Goal: Information Seeking & Learning: Find specific fact

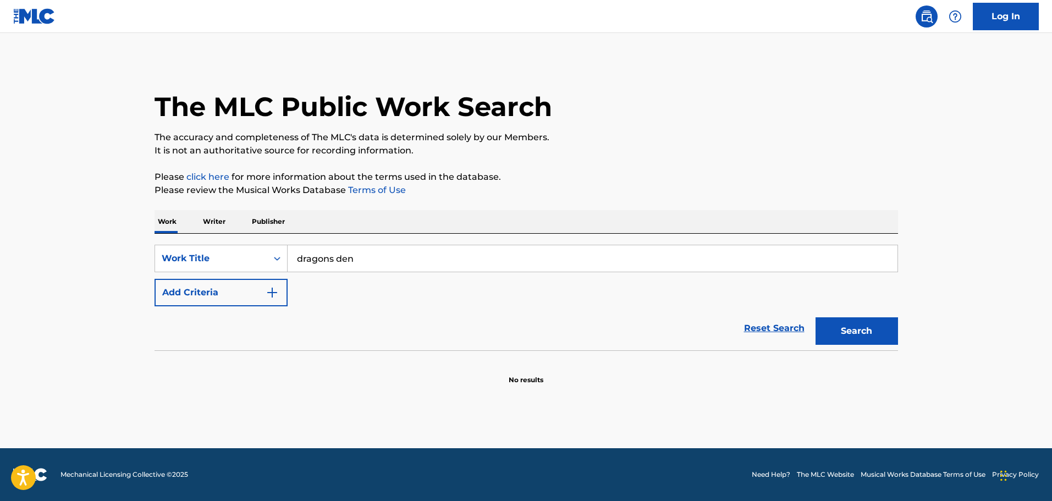
type input "dragons den"
click at [815, 317] on button "Search" at bounding box center [856, 330] width 82 height 27
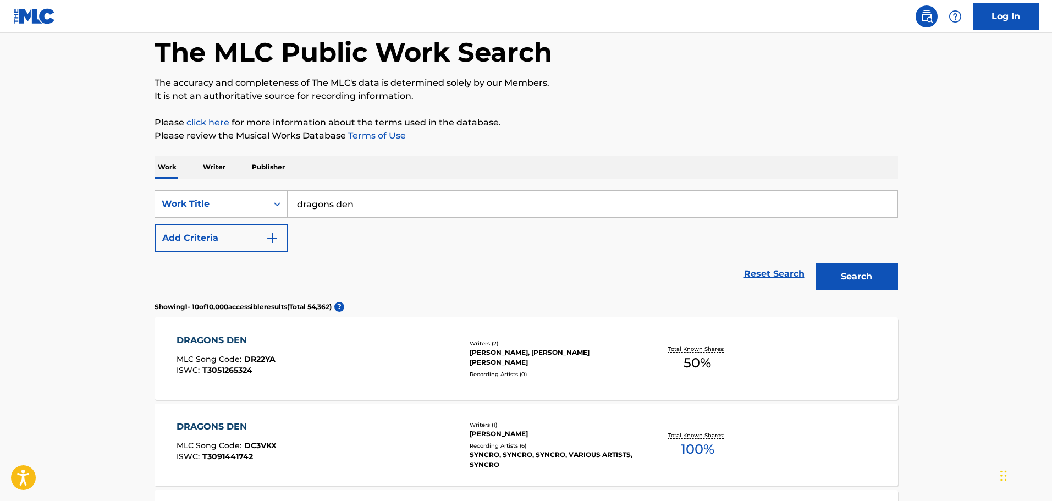
scroll to position [55, 0]
click at [347, 241] on div "SearchWithCriteria5045dee2-4658-4f66-83be-83af4eea1b56 Work Title dragons den A…" at bounding box center [526, 221] width 743 height 62
click at [267, 240] on img "Search Form" at bounding box center [272, 237] width 13 height 13
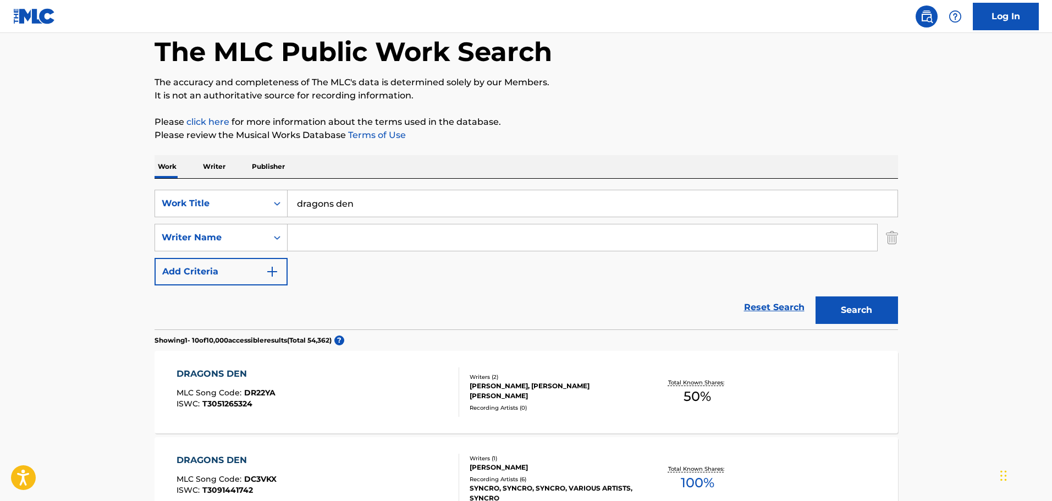
click at [318, 242] on input "Search Form" at bounding box center [582, 237] width 589 height 26
type input "[PERSON_NAME]"
click at [815, 296] on button "Search" at bounding box center [856, 309] width 82 height 27
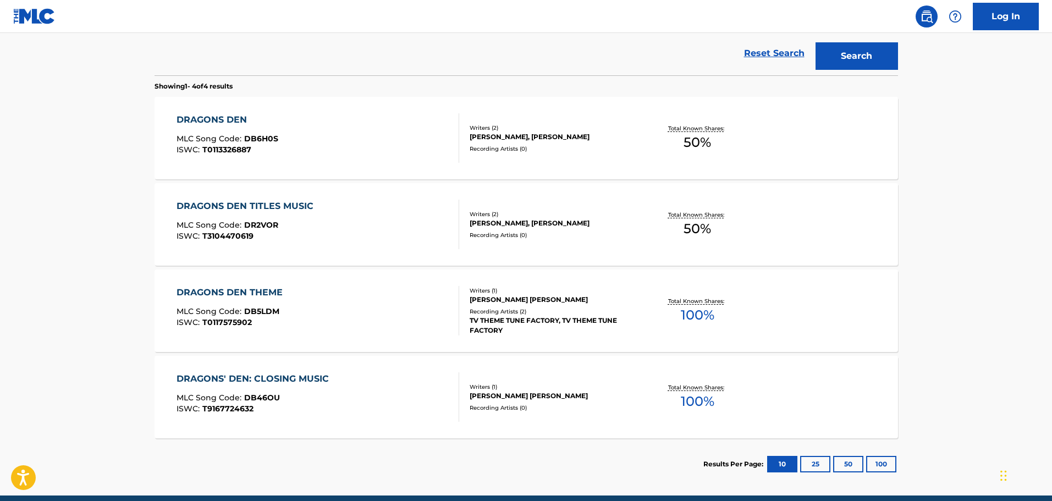
scroll to position [330, 0]
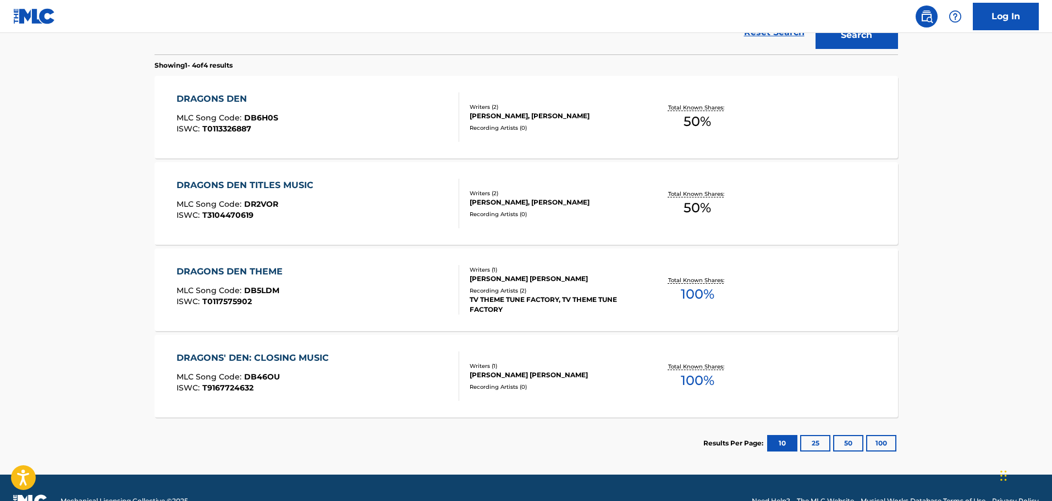
click at [238, 272] on div "DRAGONS DEN THEME" at bounding box center [232, 271] width 112 height 13
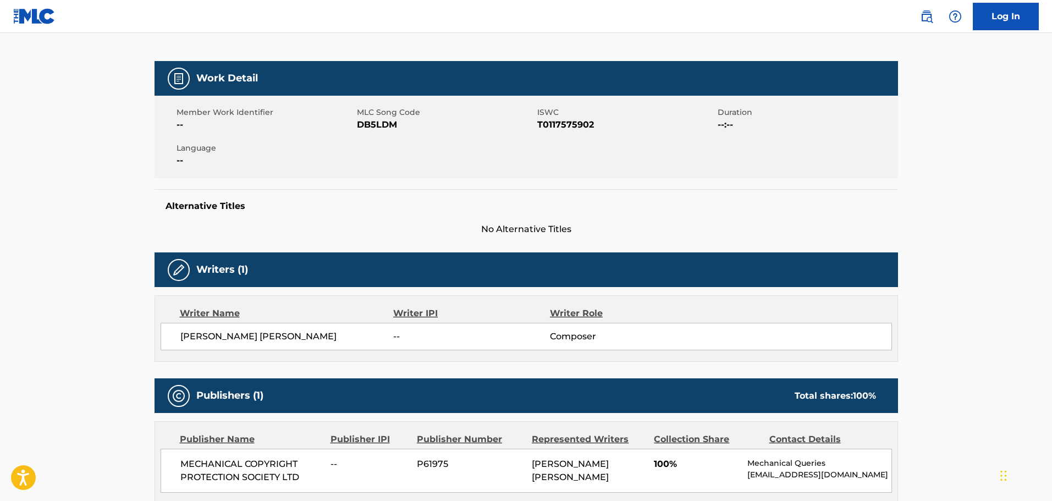
scroll to position [165, 0]
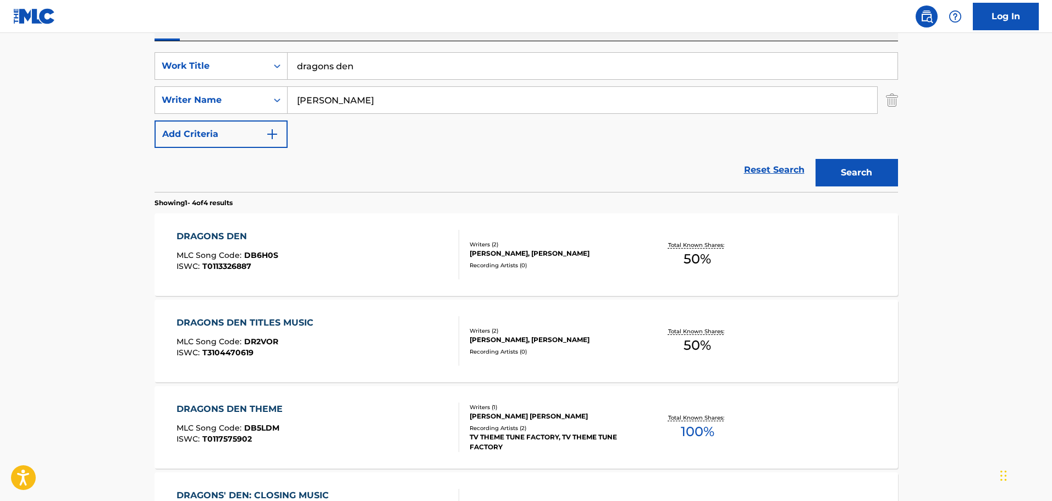
scroll to position [191, 0]
click at [222, 236] on div "DRAGONS DEN" at bounding box center [227, 237] width 102 height 13
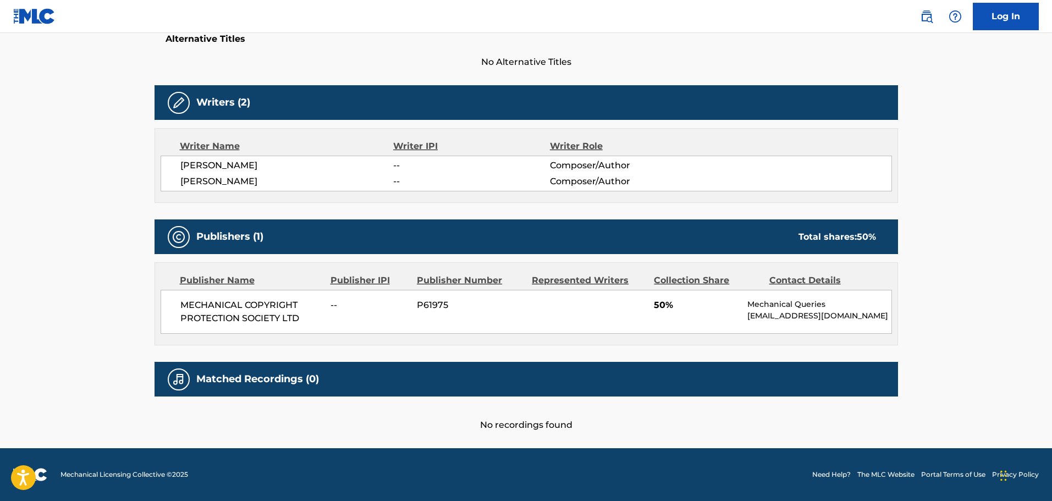
scroll to position [310, 0]
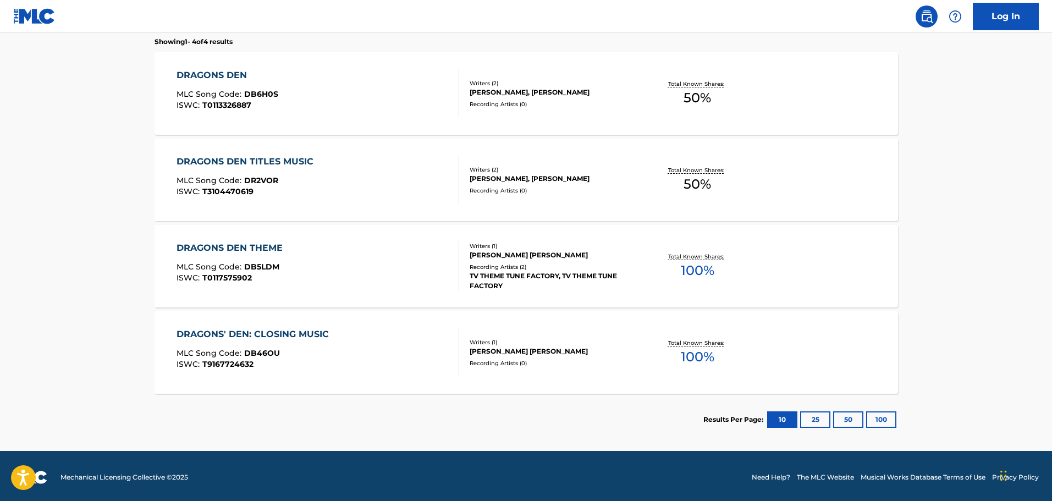
scroll to position [356, 0]
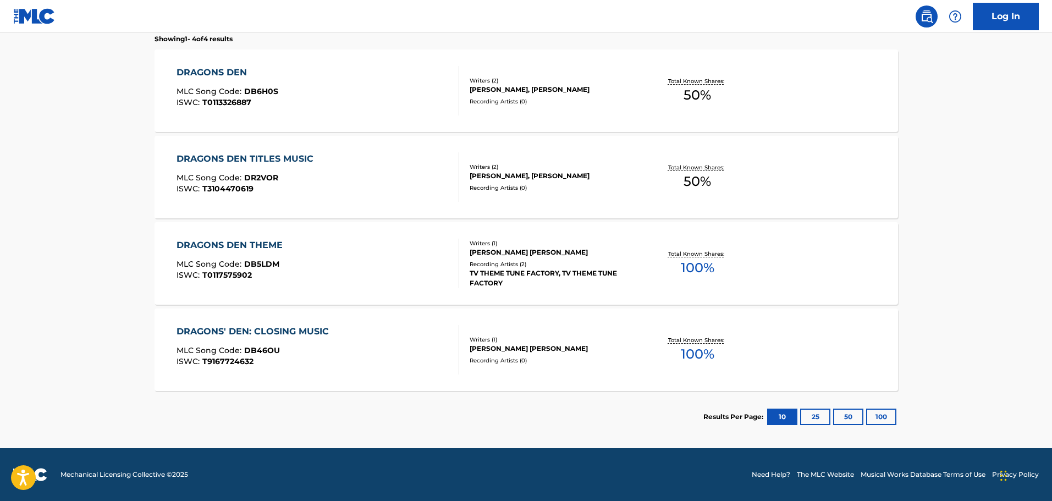
click at [376, 343] on div "DRAGONS' DEN: CLOSING MUSIC MLC Song Code : DB46OU ISWC : T9167724632" at bounding box center [317, 349] width 283 height 49
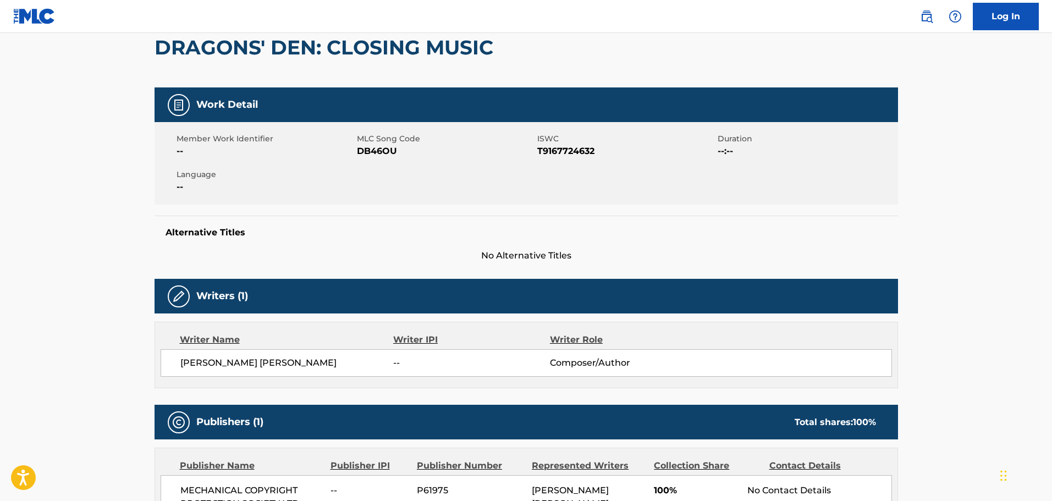
scroll to position [220, 0]
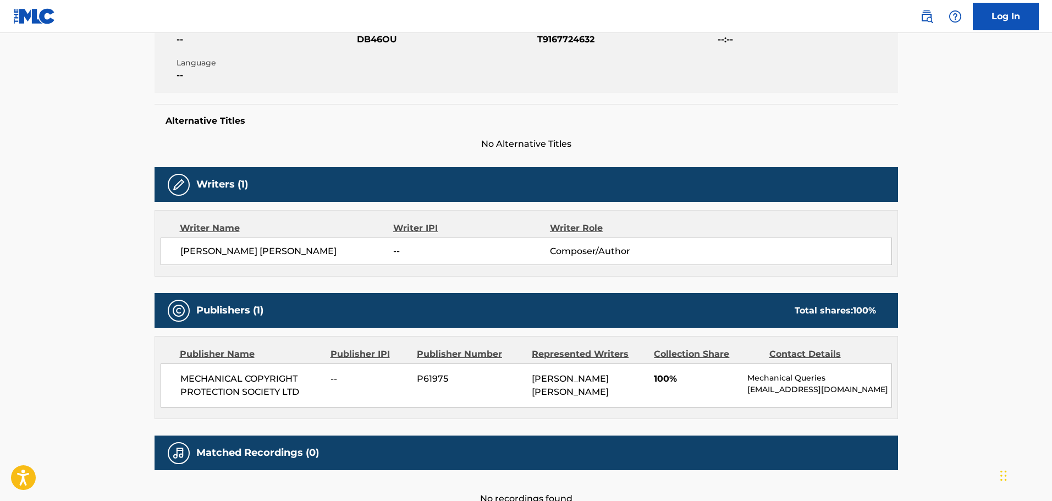
scroll to position [356, 0]
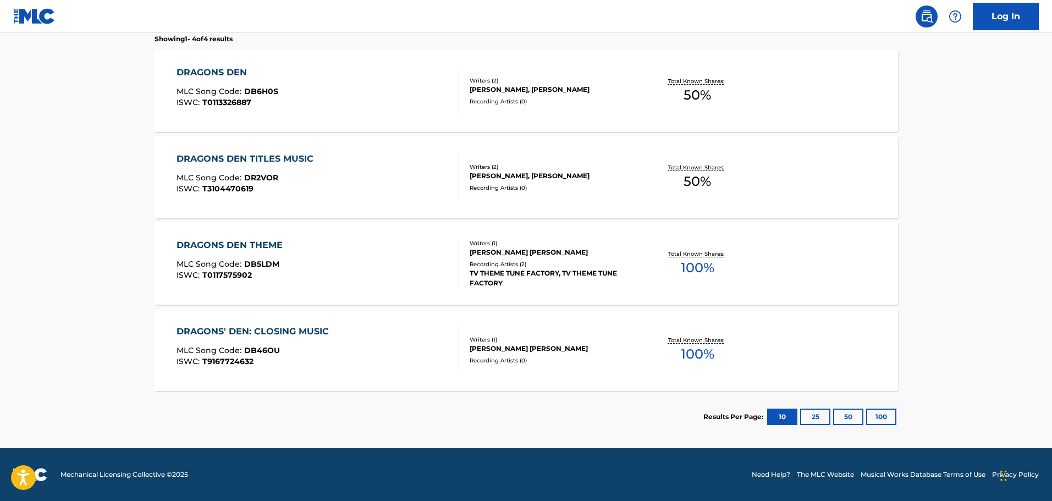
click at [311, 252] on div "DRAGONS DEN THEME MLC Song Code : DB5LDM ISWC : T0117575902" at bounding box center [317, 263] width 283 height 49
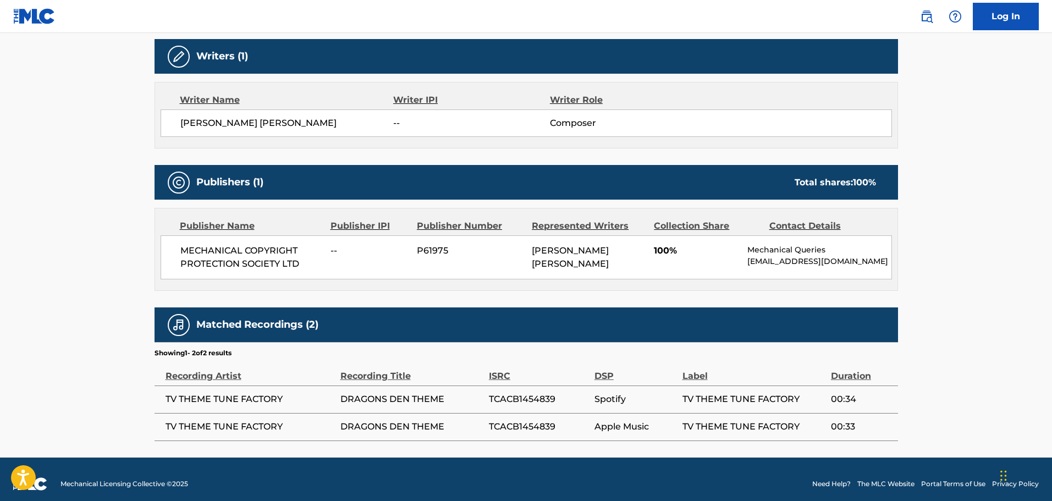
scroll to position [366, 0]
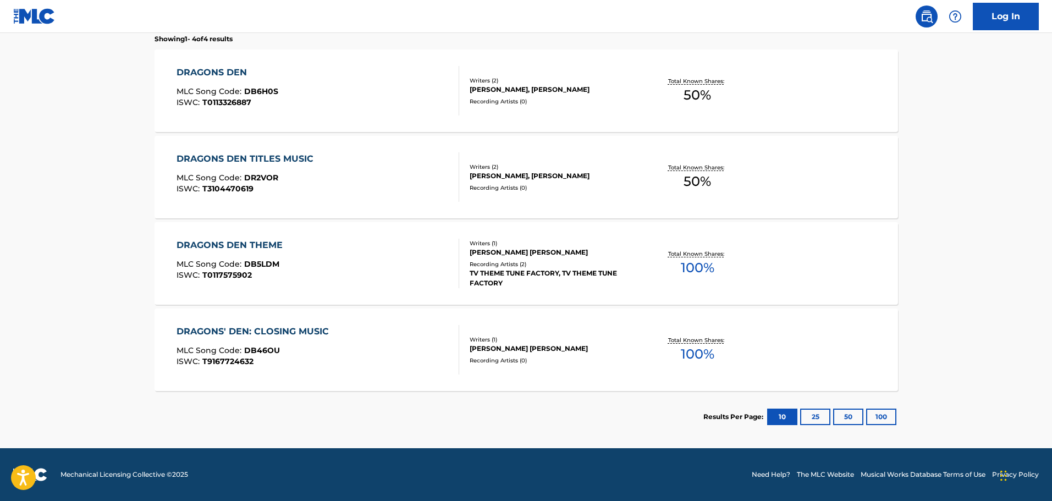
scroll to position [356, 0]
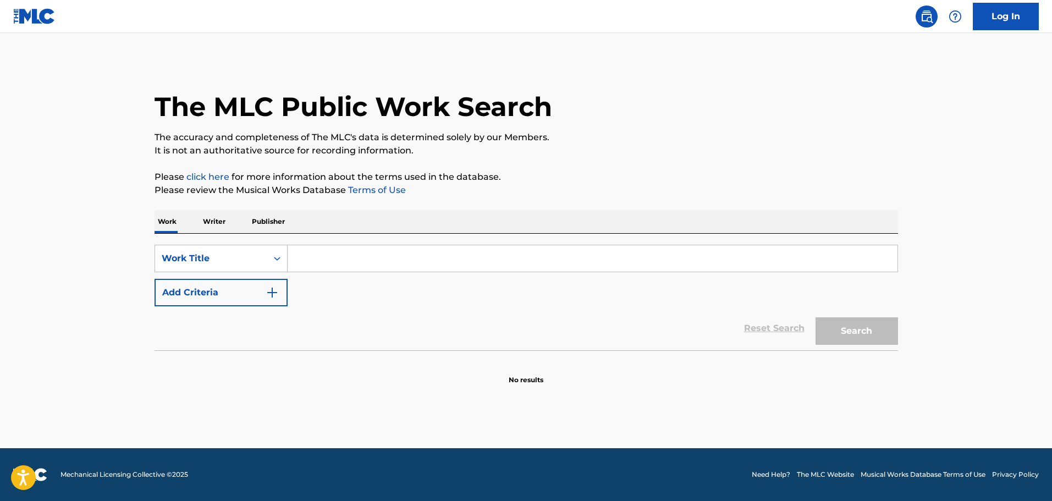
click at [339, 265] on input "Search Form" at bounding box center [593, 258] width 610 height 26
type input "dragons den"
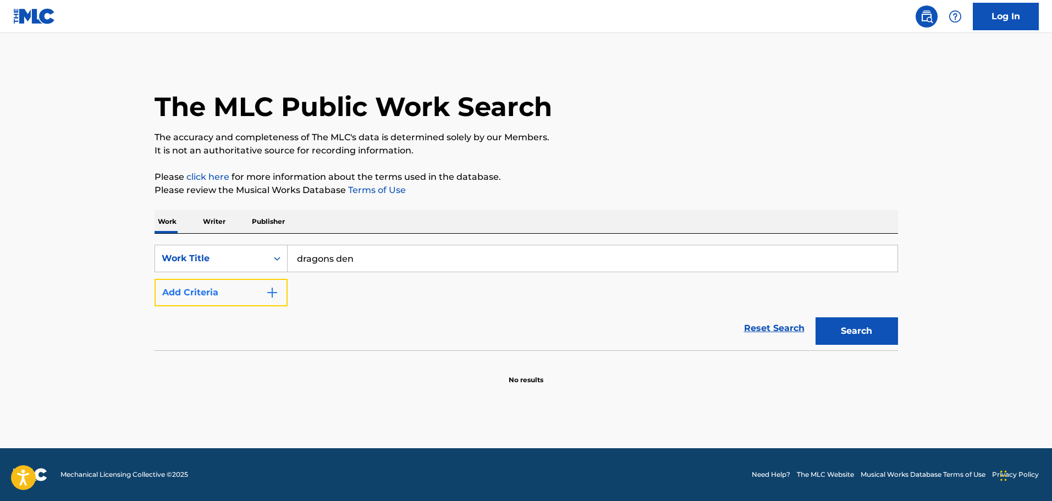
click at [252, 289] on button "Add Criteria" at bounding box center [221, 292] width 133 height 27
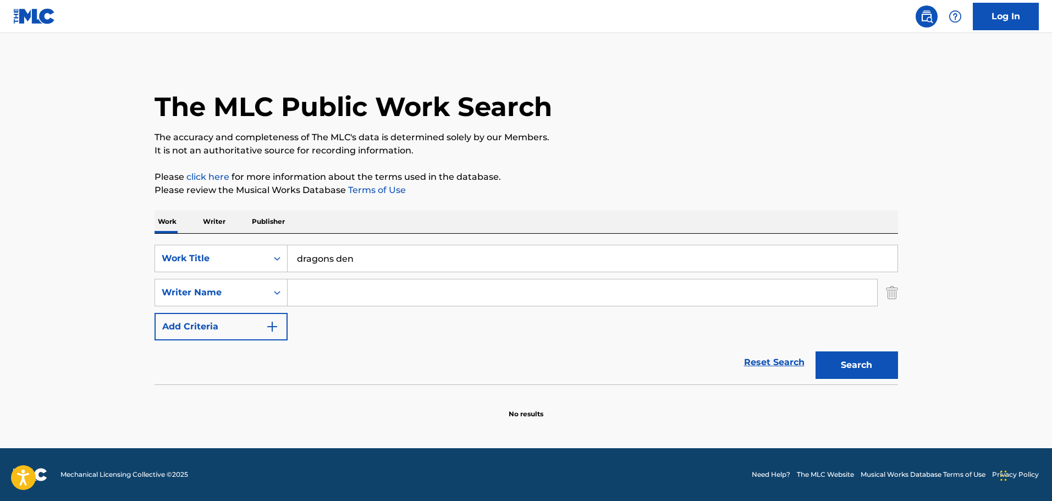
drag, startPoint x: 252, startPoint y: 289, endPoint x: 327, endPoint y: 295, distance: 75.0
click at [327, 295] on input "Search Form" at bounding box center [582, 292] width 589 height 26
click at [815, 351] on button "Search" at bounding box center [856, 364] width 82 height 27
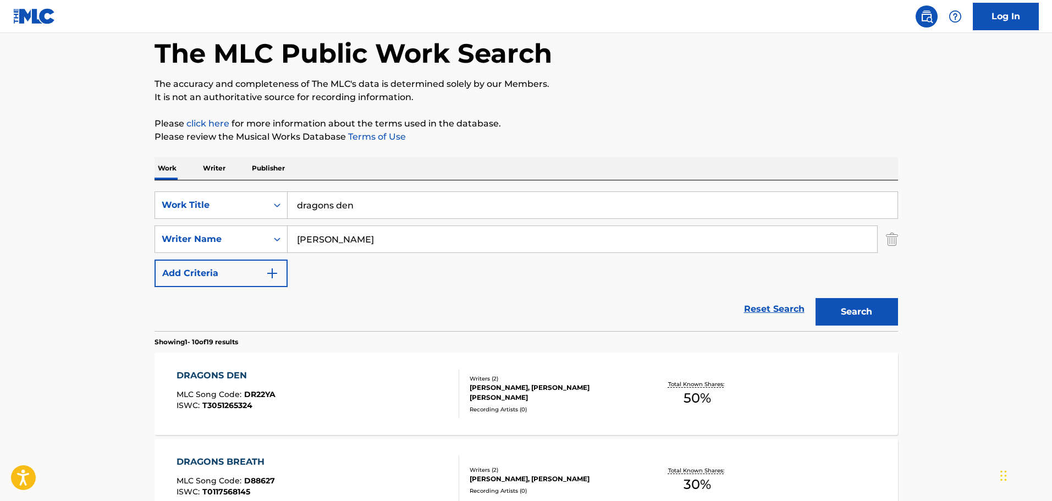
scroll to position [55, 0]
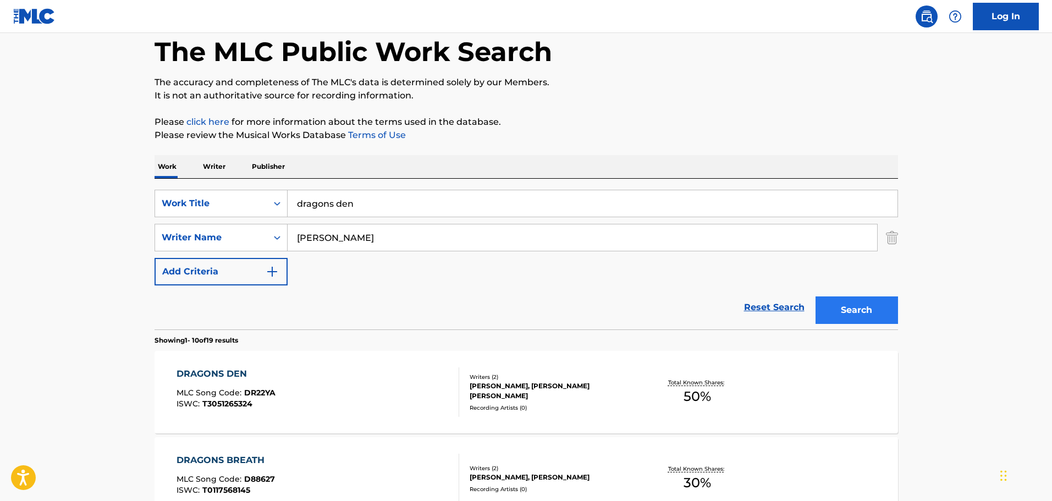
type input "[PERSON_NAME]"
click at [869, 308] on button "Search" at bounding box center [856, 309] width 82 height 27
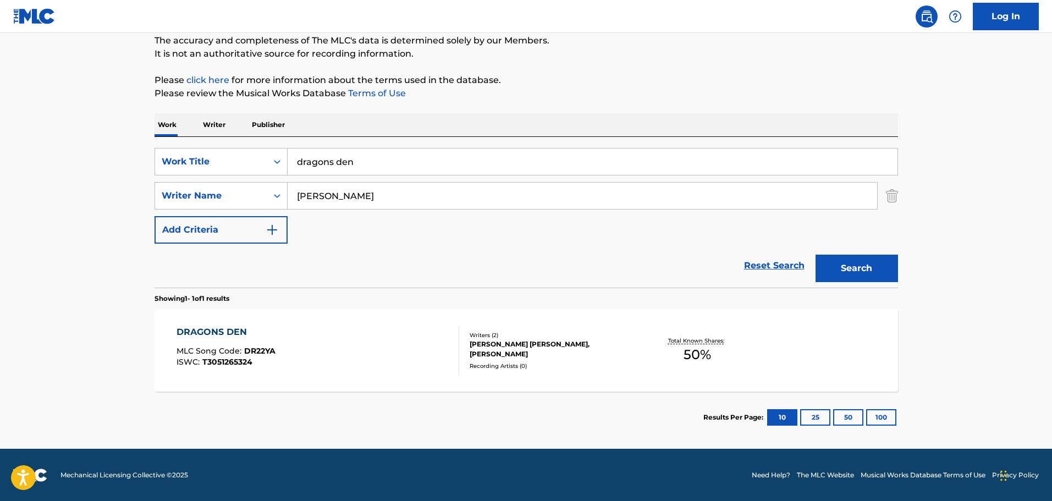
scroll to position [97, 0]
click at [369, 353] on div "DRAGONS DEN MLC Song Code : DR22YA ISWC : T3051265324" at bounding box center [317, 349] width 283 height 49
